Goal: Check status: Check status

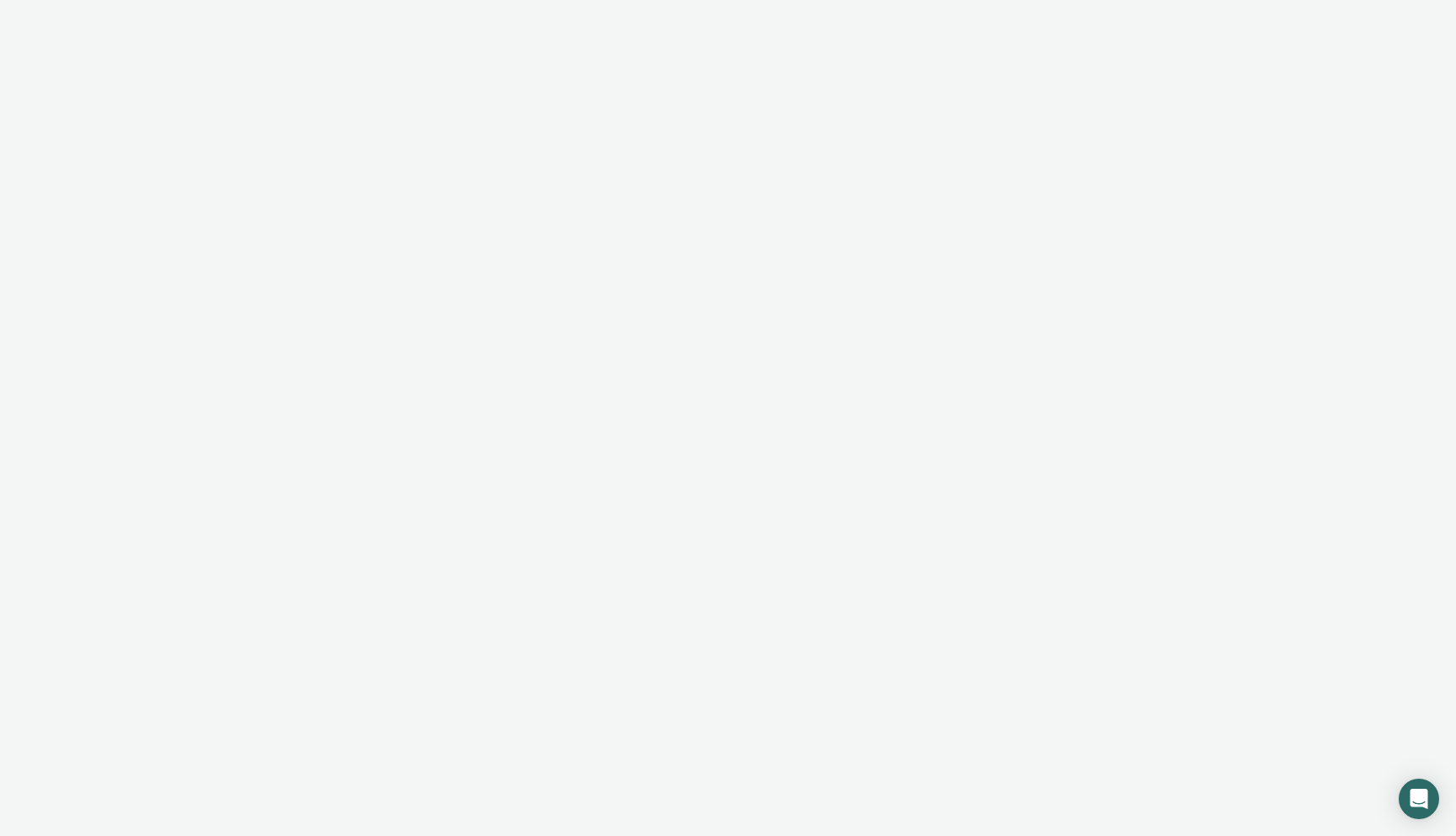
click at [753, 217] on div at bounding box center [728, 418] width 1456 height 836
click at [482, 318] on div at bounding box center [728, 418] width 1456 height 836
click at [872, 266] on div at bounding box center [728, 418] width 1456 height 836
